Goal: Entertainment & Leisure: Browse casually

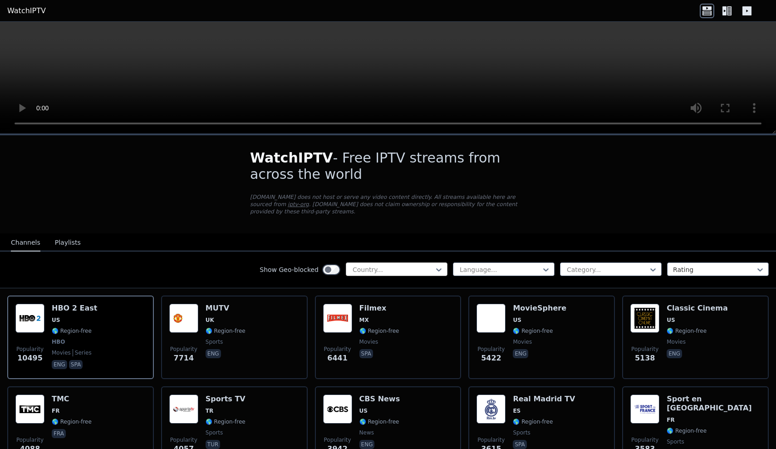
click at [392, 271] on div at bounding box center [393, 269] width 83 height 9
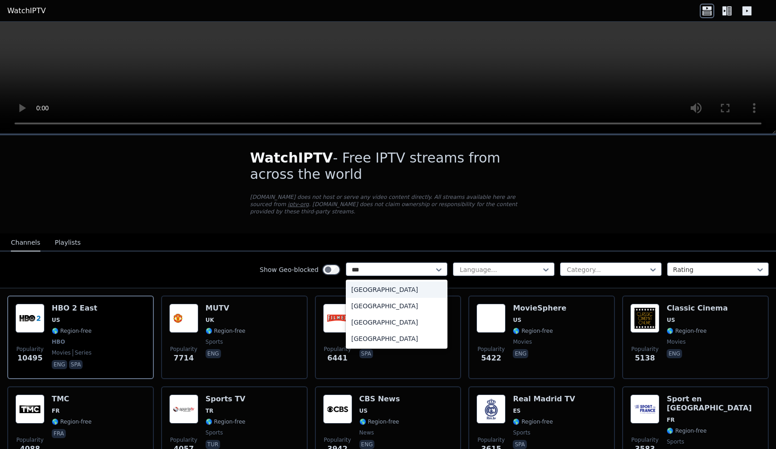
type input "****"
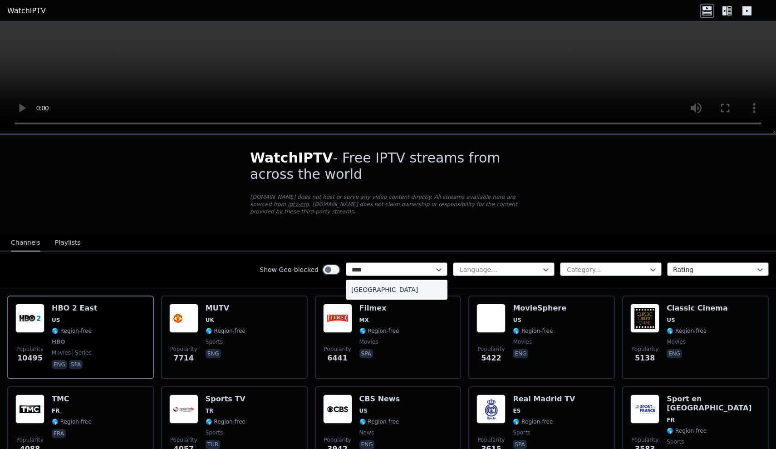
click at [390, 290] on div "[GEOGRAPHIC_DATA]" at bounding box center [397, 289] width 102 height 16
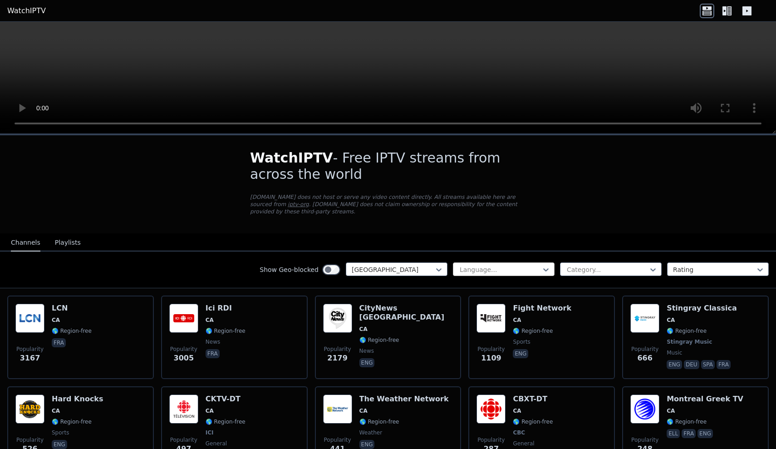
click at [490, 269] on div "Language..." at bounding box center [500, 269] width 81 height 9
click at [587, 270] on div "Category..." at bounding box center [607, 269] width 81 height 9
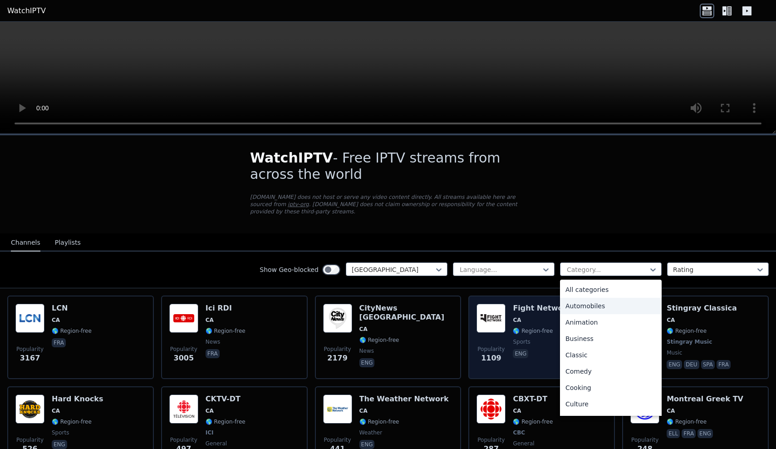
click at [599, 306] on div "Automobiles" at bounding box center [611, 306] width 102 height 16
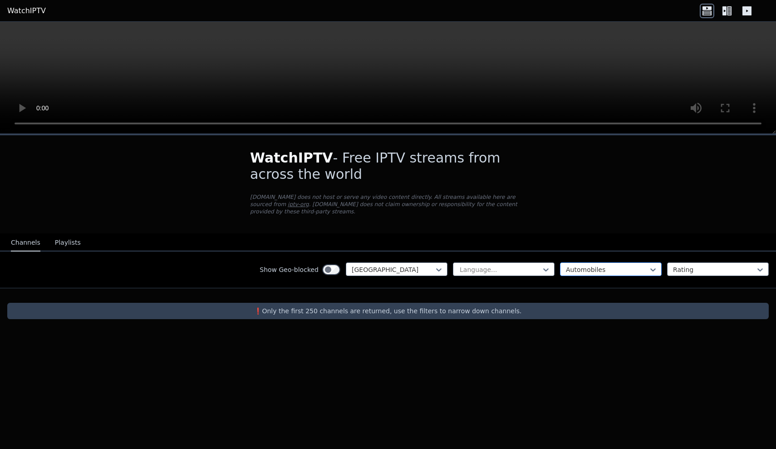
click at [609, 271] on div at bounding box center [607, 269] width 83 height 9
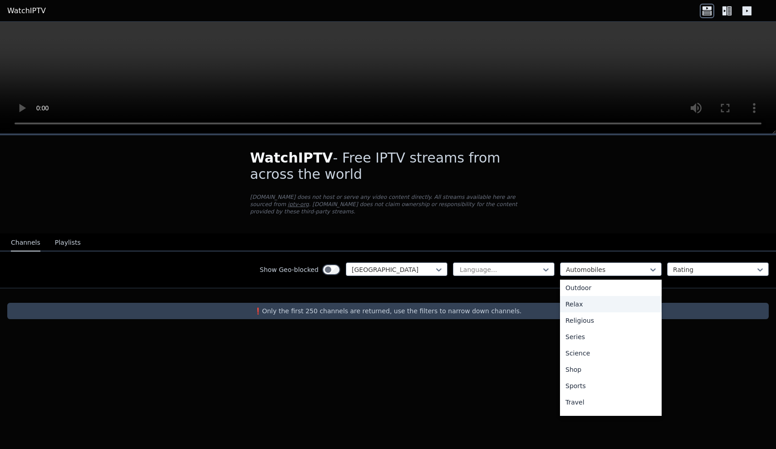
scroll to position [309, 0]
click at [586, 371] on div "Sports" at bounding box center [611, 373] width 102 height 16
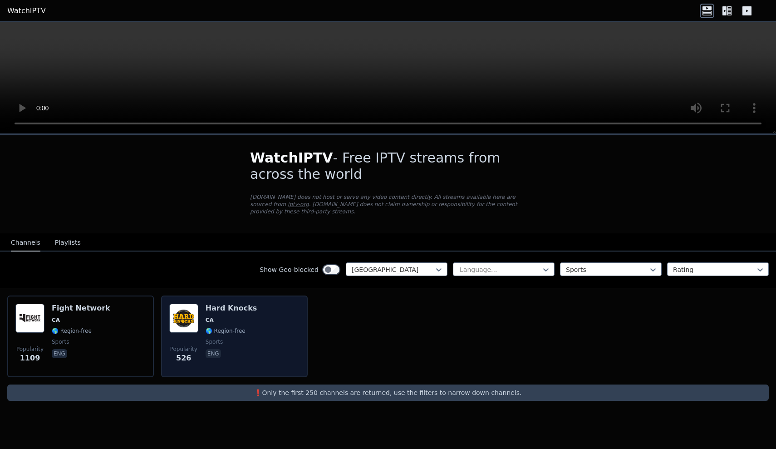
click at [263, 320] on div "Popularity 526 Hard Knocks CA 🌎 Region-free sports eng" at bounding box center [234, 336] width 130 height 65
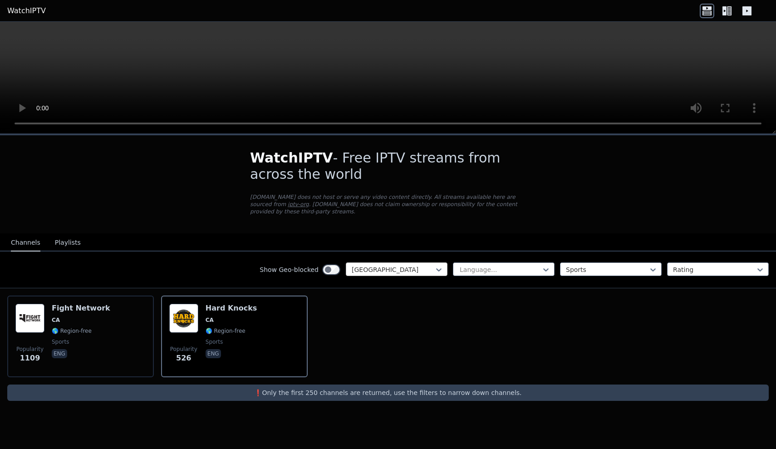
click at [392, 270] on div at bounding box center [393, 269] width 83 height 9
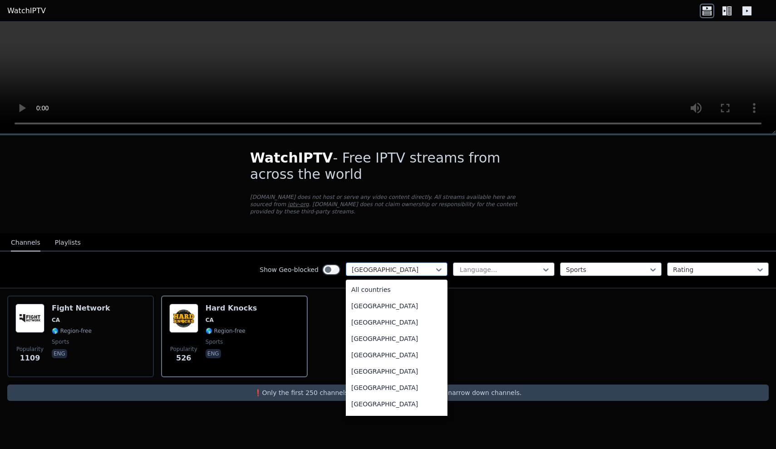
scroll to position [427, 0]
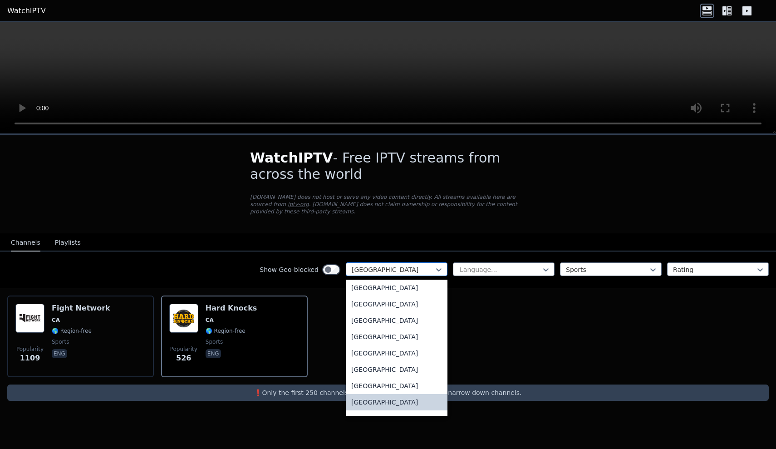
click at [429, 273] on div at bounding box center [393, 269] width 83 height 9
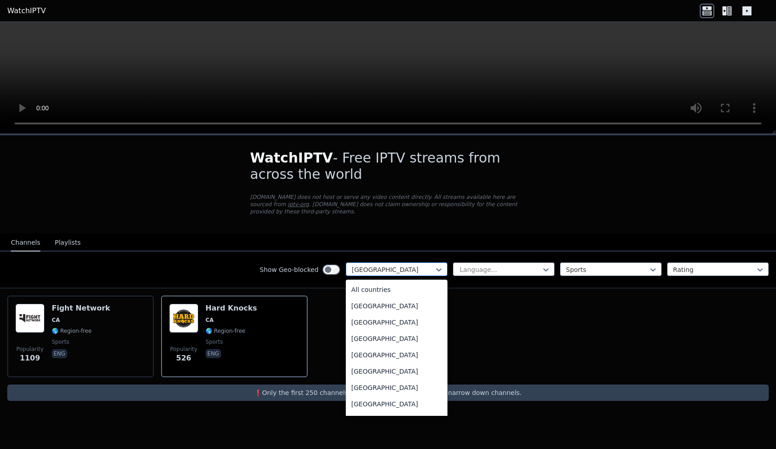
click at [429, 273] on div at bounding box center [393, 269] width 83 height 9
click at [379, 288] on div "All countries" at bounding box center [397, 289] width 102 height 16
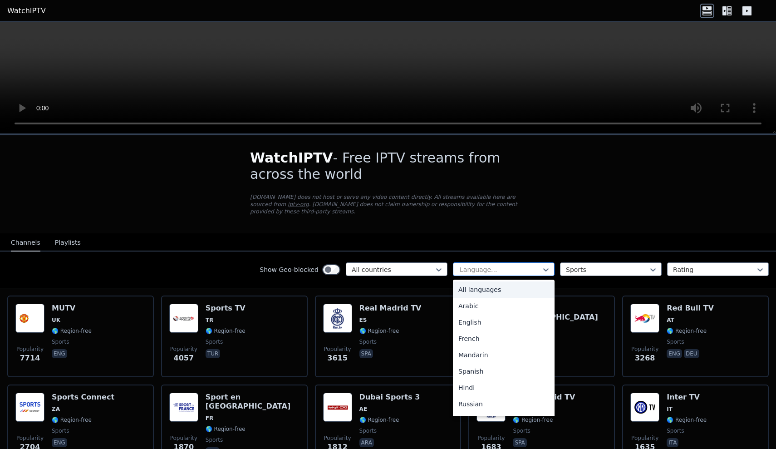
click at [510, 270] on div at bounding box center [500, 269] width 83 height 9
click at [577, 270] on div "Sports" at bounding box center [607, 269] width 83 height 9
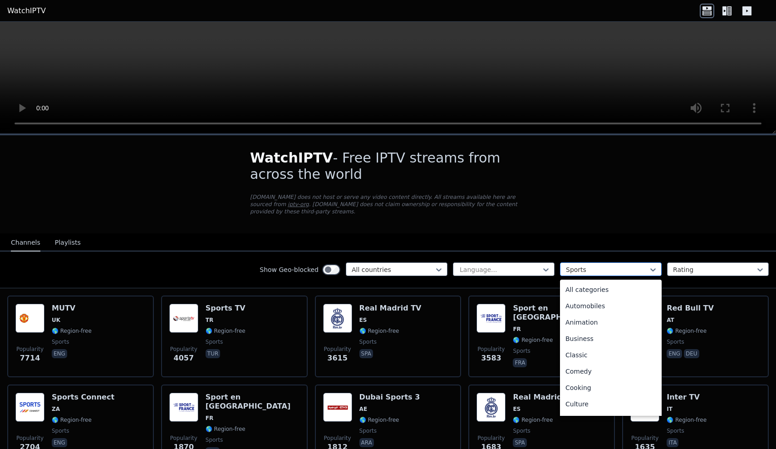
scroll to position [280, 0]
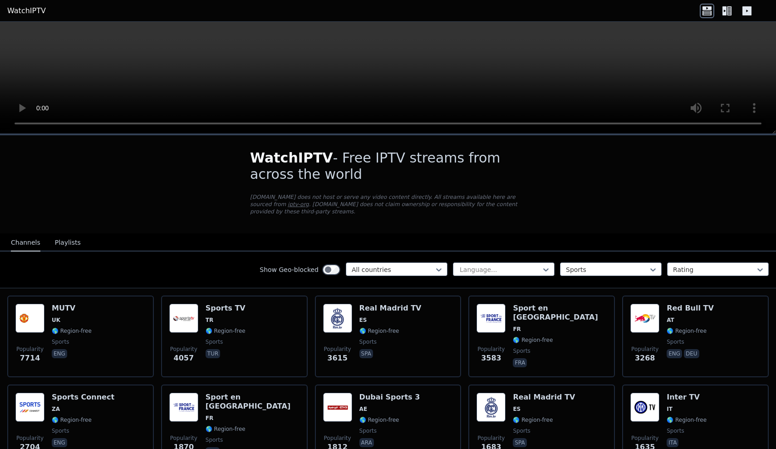
click at [620, 236] on nav "Channels Playlists" at bounding box center [388, 242] width 776 height 18
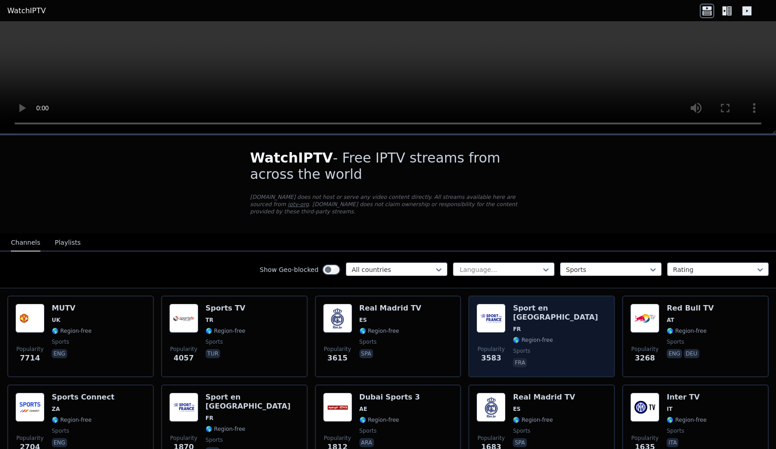
click at [542, 315] on div "Sport en [GEOGRAPHIC_DATA] FR 🌎 Region-free sports fra" at bounding box center [560, 336] width 94 height 65
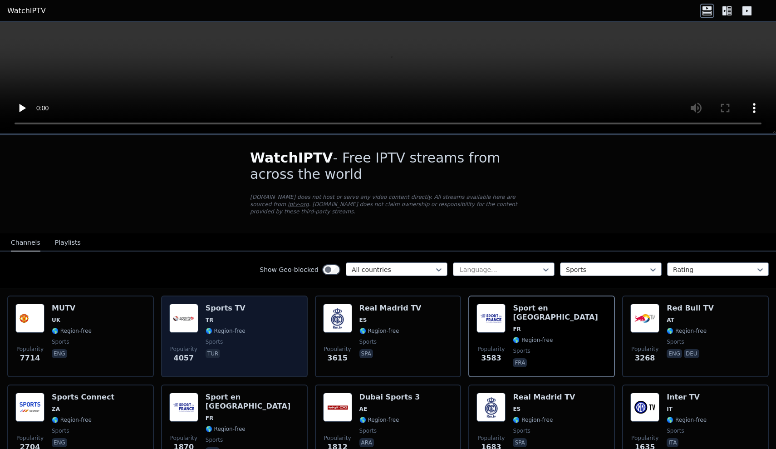
click at [256, 349] on div "Popularity 4057 Sports TV TR 🌎 Region-free sports tur" at bounding box center [234, 336] width 130 height 65
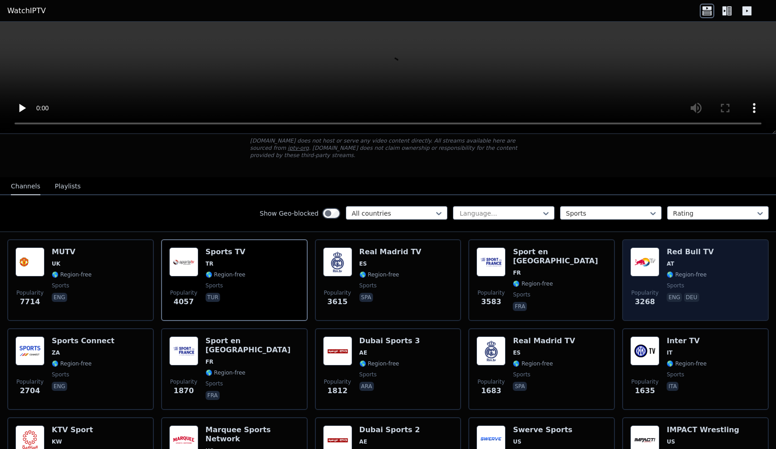
scroll to position [59, 0]
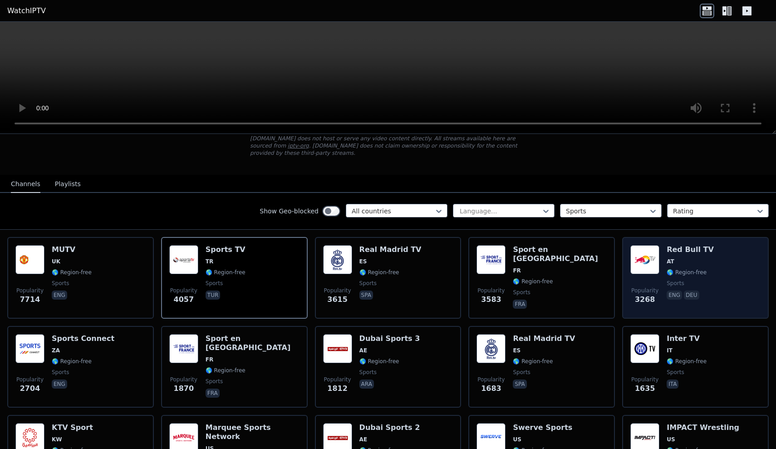
click at [705, 272] on span "🌎 Region-free" at bounding box center [687, 272] width 40 height 7
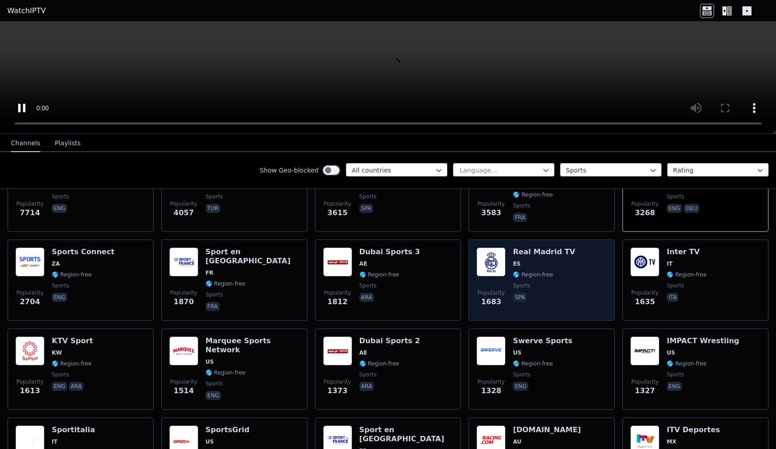
scroll to position [146, 0]
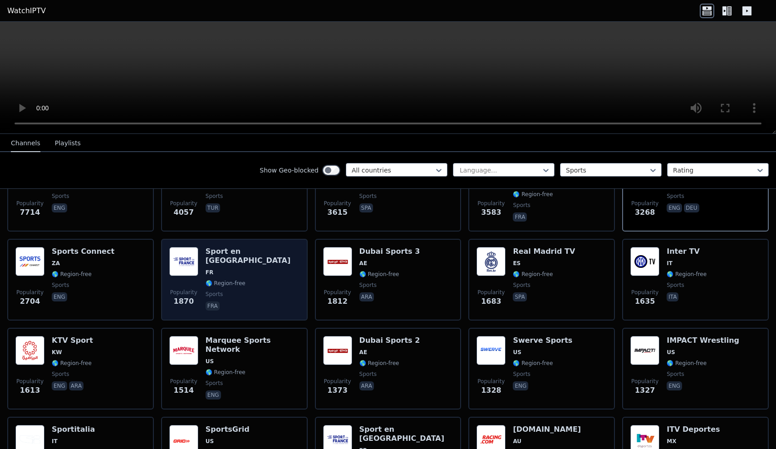
click at [246, 278] on div "Sport en [GEOGRAPHIC_DATA] FR 🌎 Region-free sports fra" at bounding box center [253, 279] width 94 height 65
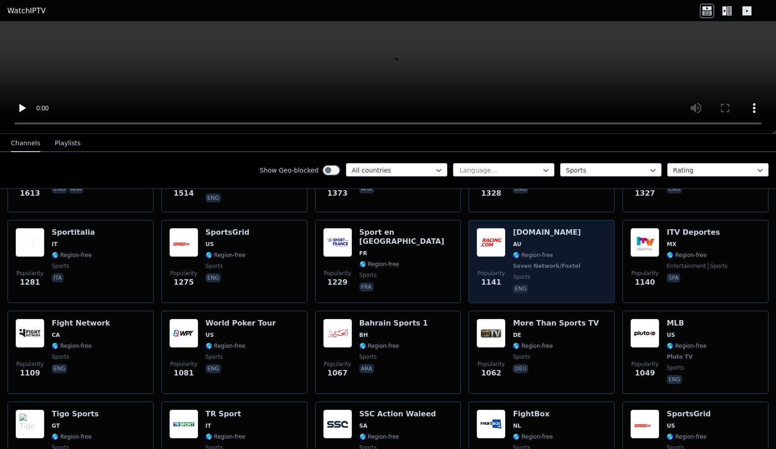
scroll to position [350, 0]
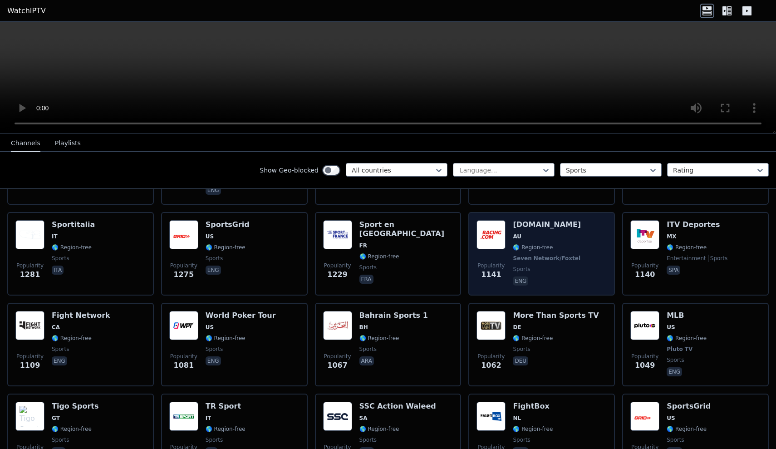
click at [581, 256] on div "Popularity 1141 [DOMAIN_NAME] AU 🌎 Region-free Seven Network/Foxtel sports eng" at bounding box center [541, 253] width 130 height 67
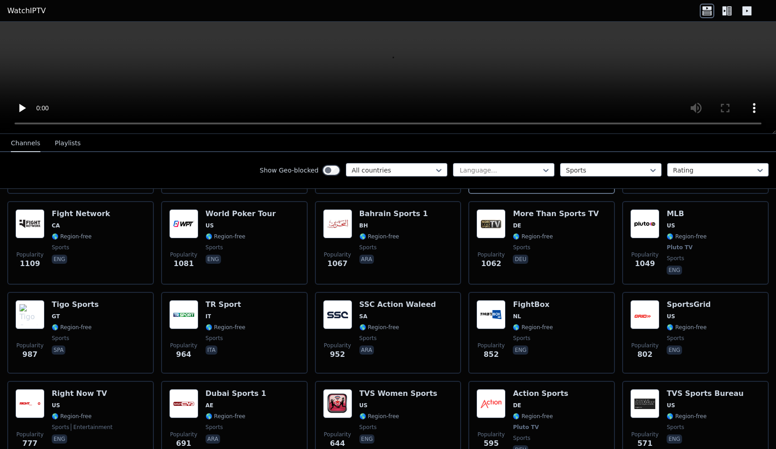
scroll to position [450, 0]
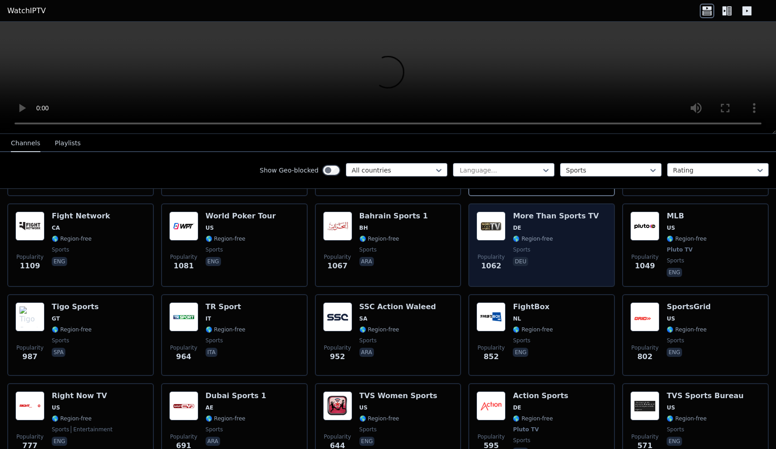
click at [581, 256] on div "More Than Sports TV DE 🌎 Region-free sports deu" at bounding box center [556, 244] width 86 height 67
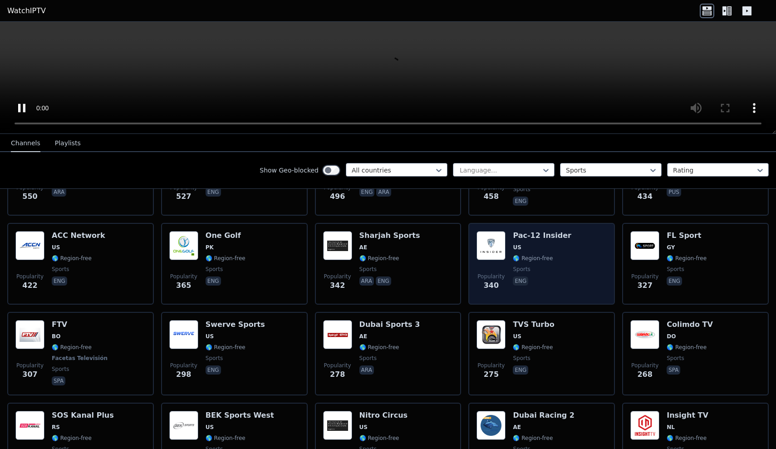
scroll to position [795, 0]
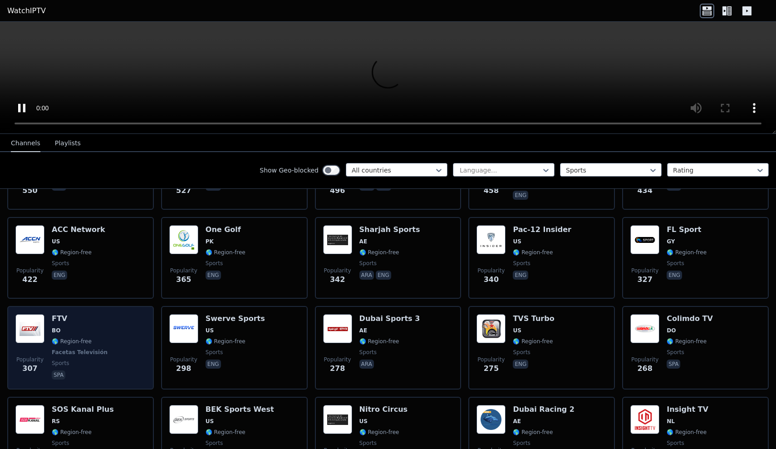
click at [110, 319] on div "Popularity 307 FTV BO 🌎 Region-free Facetas Televisión sports spa" at bounding box center [80, 347] width 130 height 67
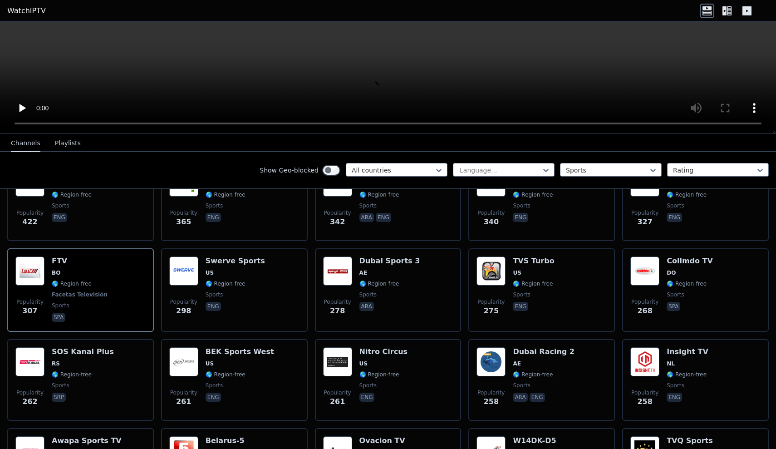
scroll to position [853, 0]
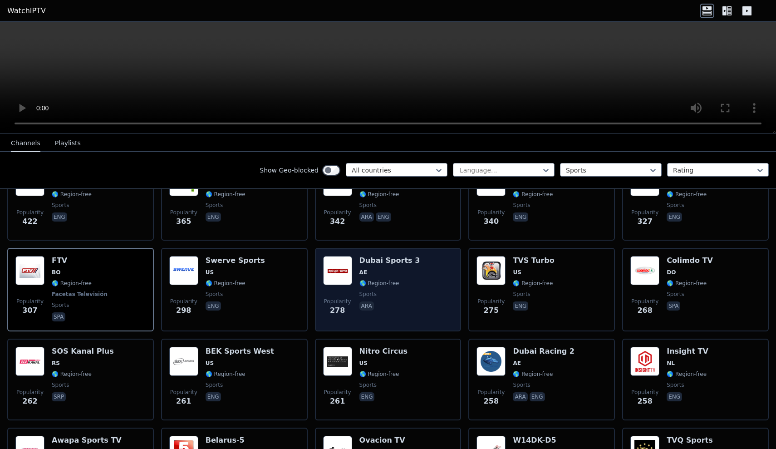
click at [407, 294] on span "sports" at bounding box center [389, 293] width 61 height 7
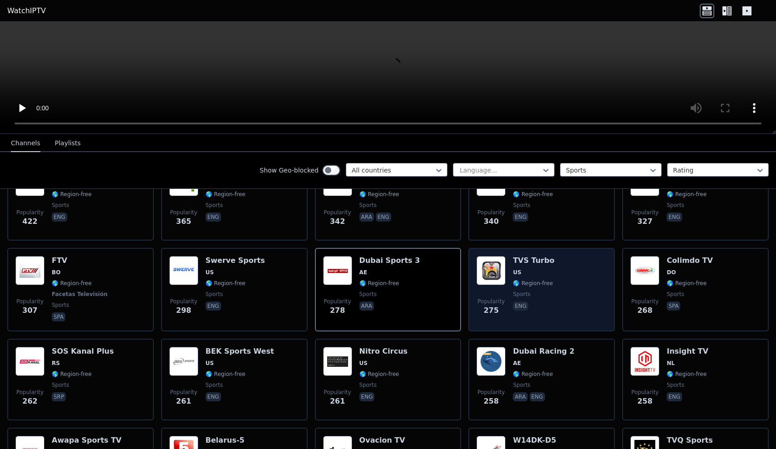
click at [582, 288] on div "Popularity 275 TVS Turbo US 🌎 Region-free sports eng" at bounding box center [541, 289] width 130 height 67
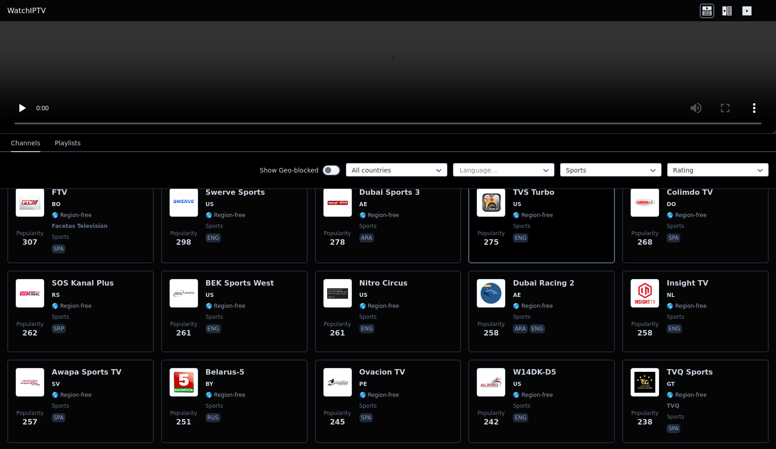
scroll to position [926, 0]
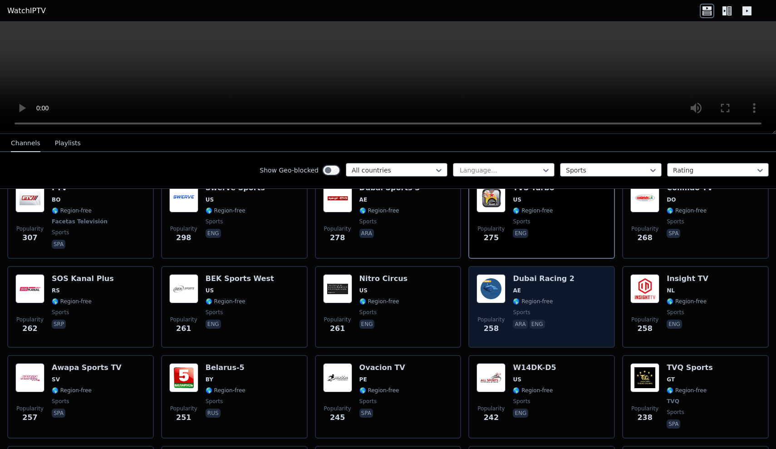
click at [580, 307] on div "Popularity 258 Dubai Racing 2 AE 🌎 Region-free sports ara eng" at bounding box center [541, 306] width 130 height 65
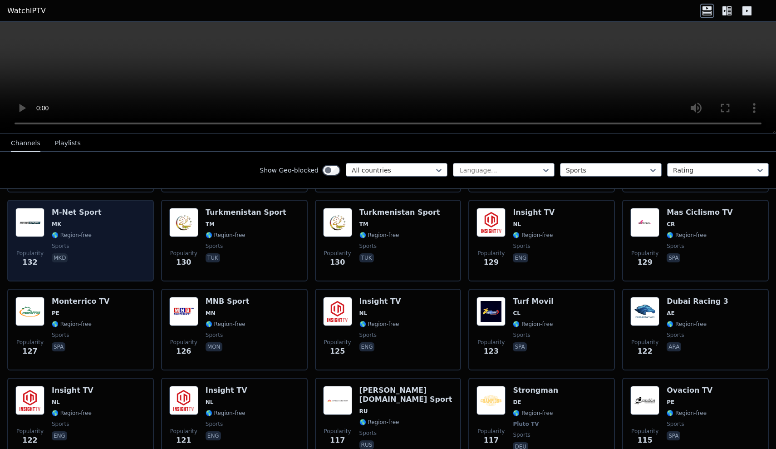
scroll to position [1678, 0]
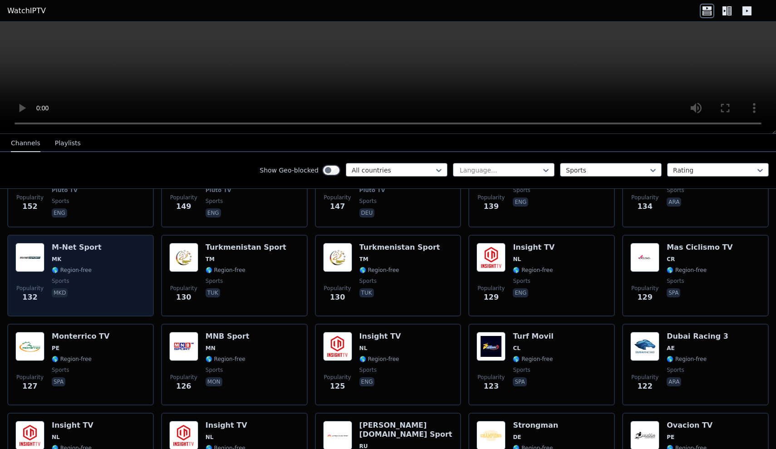
click at [136, 278] on div "Popularity 132 M-Net Sport MK 🌎 Region-free sports mkd" at bounding box center [80, 275] width 130 height 65
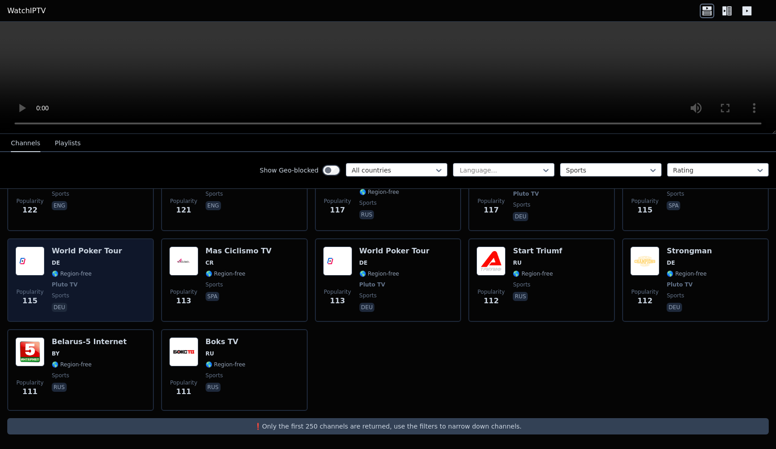
scroll to position [0, 0]
